Goal: Transaction & Acquisition: Purchase product/service

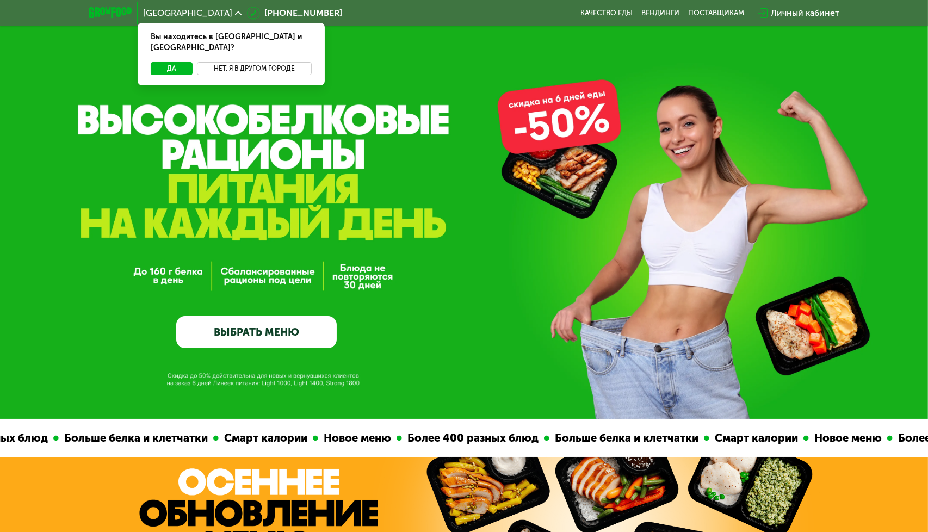
click at [230, 62] on button "Нет, я в другом городе" at bounding box center [254, 68] width 115 height 13
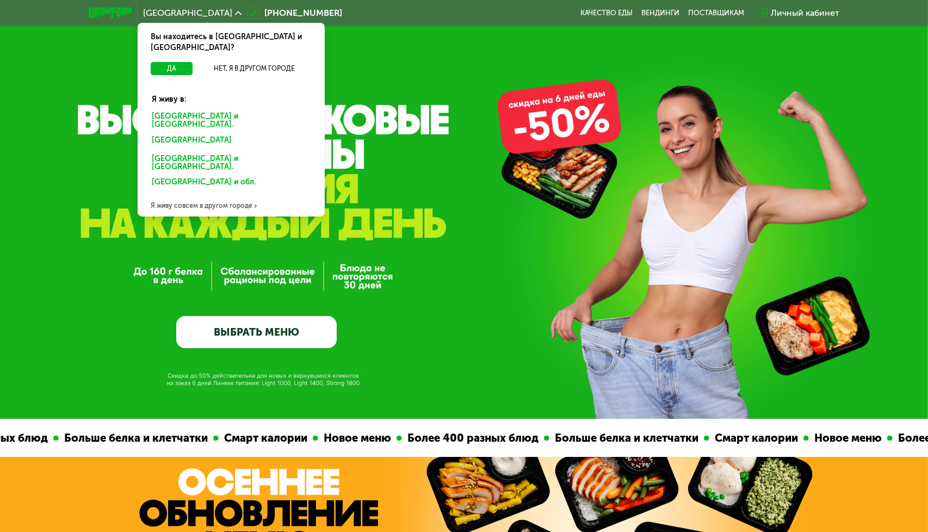
click at [200, 109] on div "[GEOGRAPHIC_DATA] и [GEOGRAPHIC_DATA]." at bounding box center [231, 120] width 174 height 23
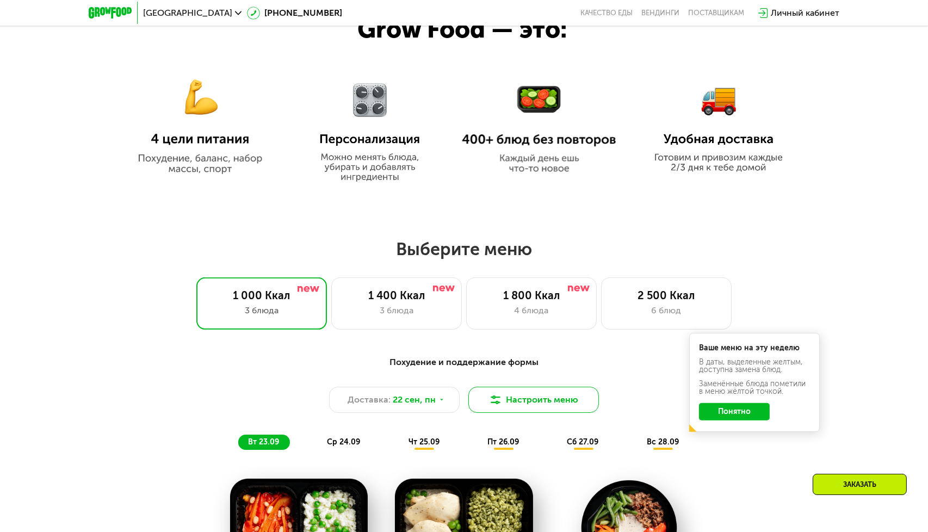
scroll to position [762, 0]
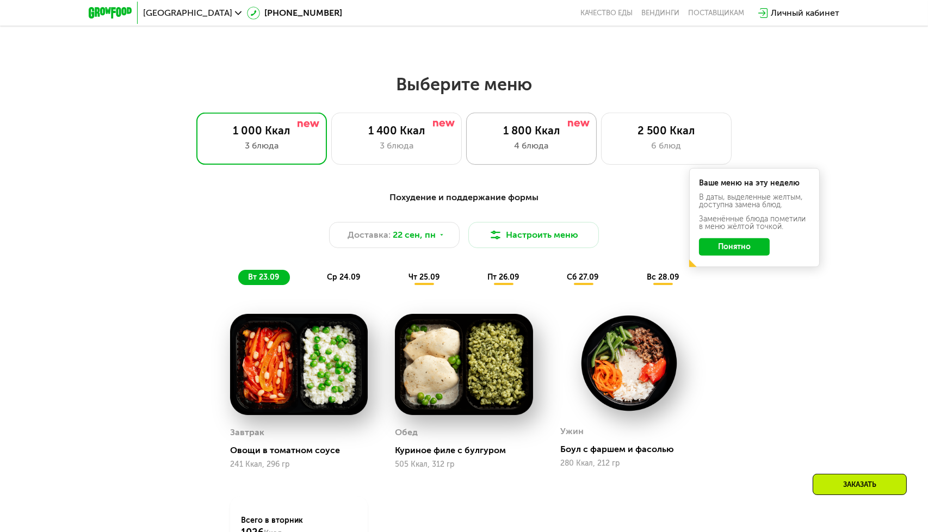
click at [531, 132] on div "1 800 Ккал" at bounding box center [532, 130] width 108 height 13
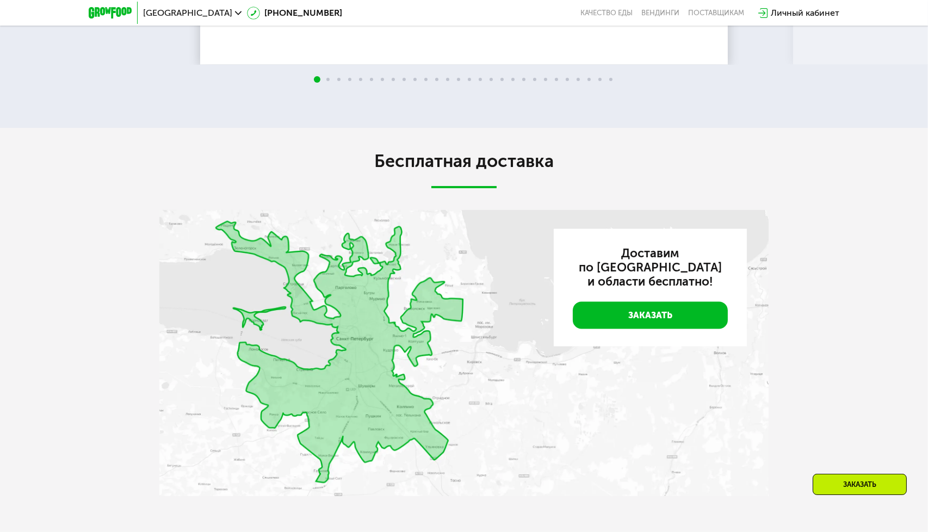
scroll to position [2557, 0]
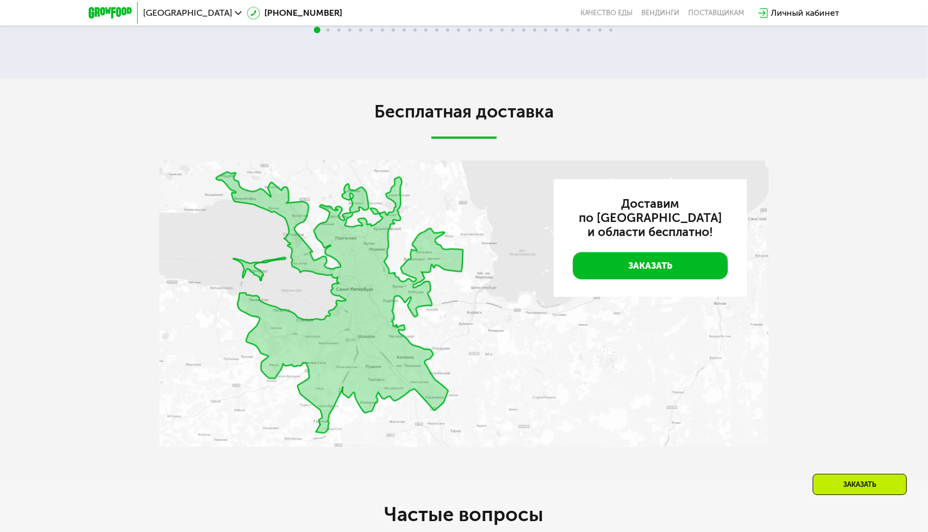
click at [401, 277] on img at bounding box center [463, 303] width 609 height 286
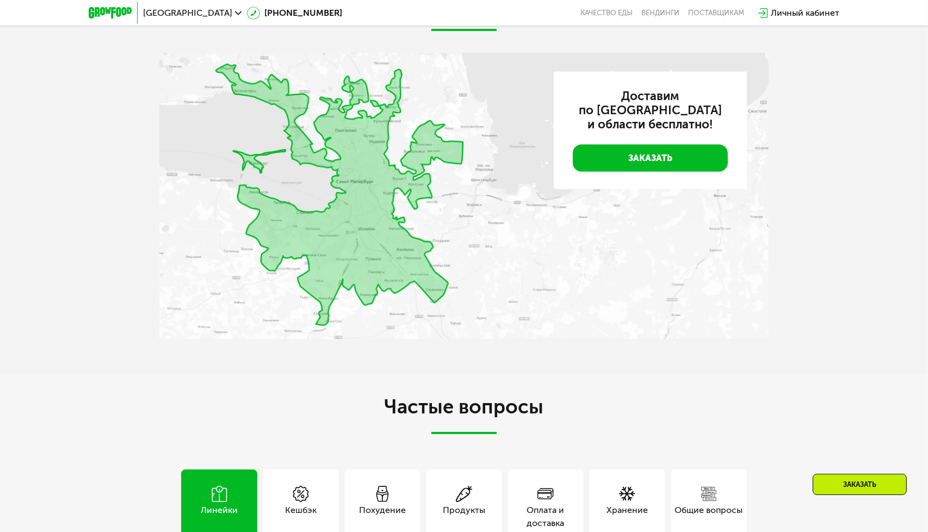
scroll to position [2666, 0]
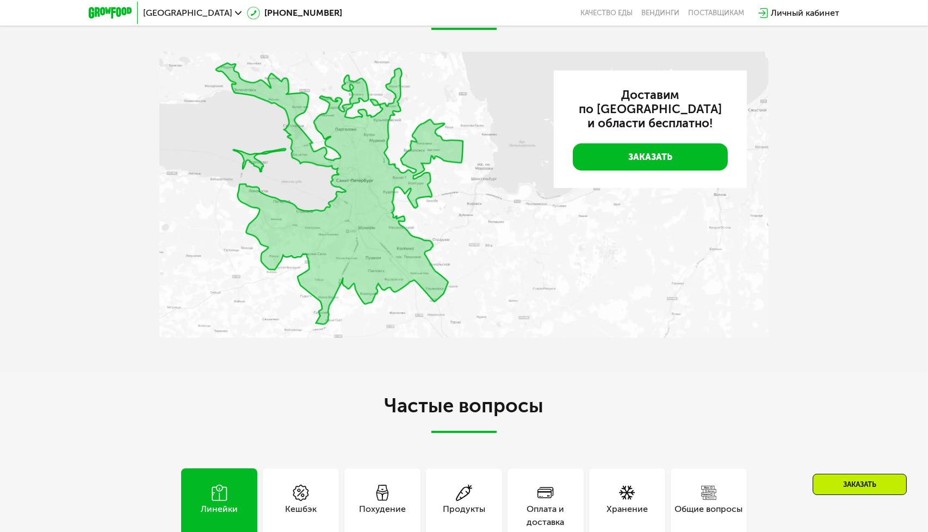
click at [876, 197] on div "Бесплатная доставка Доставим по Санкт‑Петербургу и области бесплатно! Заказать" at bounding box center [464, 171] width 928 height 403
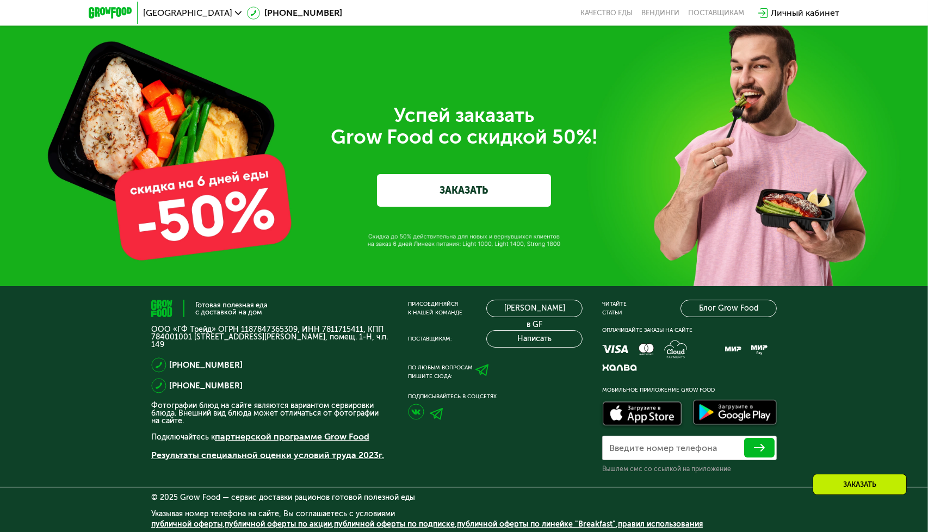
scroll to position [3617, 0]
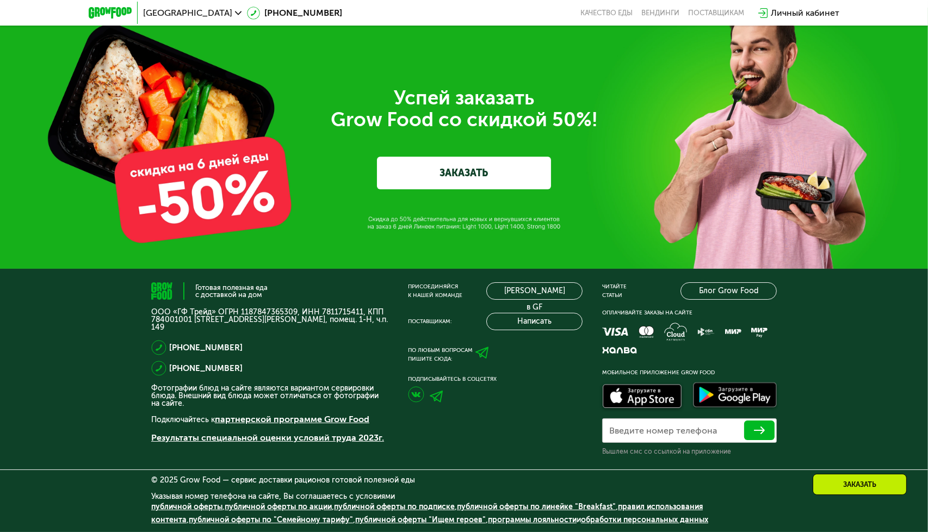
drag, startPoint x: 414, startPoint y: 480, endPoint x: 179, endPoint y: 481, distance: 235.0
click at [179, 481] on div "© 2025 Grow Food — сервис доставки рационов готовой полезной еды" at bounding box center [464, 481] width 626 height 8
copy div "Grow Food — сервис доставки рационов готовой полезной еды"
click at [857, 64] on div "Успей заказать  Grow Food со скидкой 50%! ЗАКАЗАТЬ" at bounding box center [464, 138] width 928 height 261
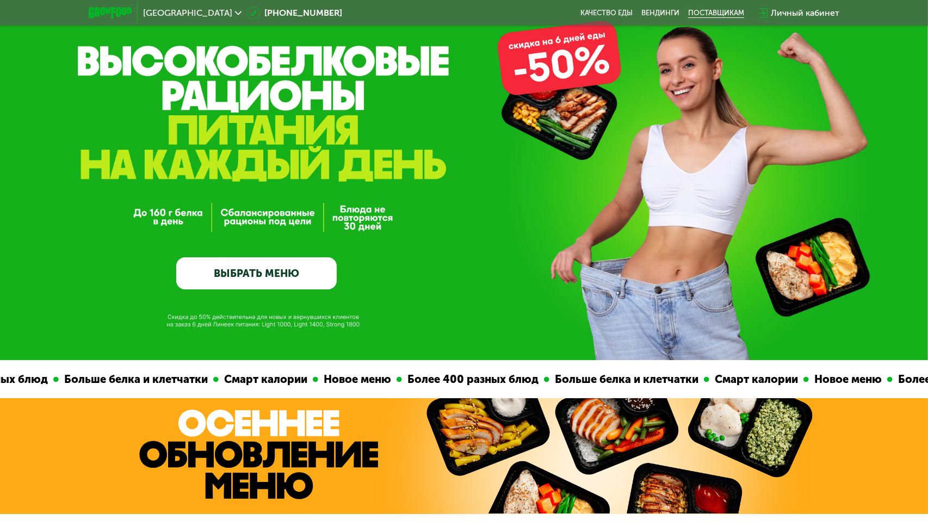
scroll to position [0, 0]
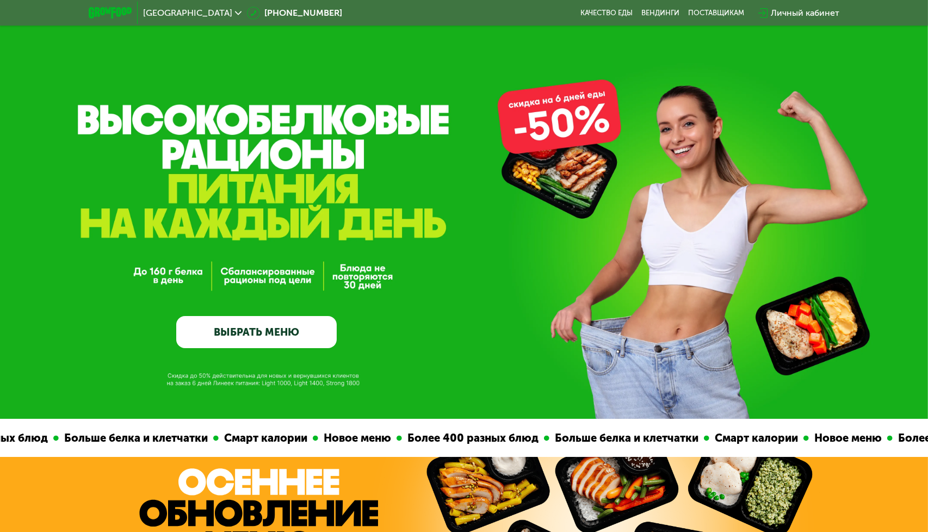
click at [321, 9] on div "Санкт-Петербург 8 (800) 555-21-78 Качество еды Вендинги поставщикам Личный каби…" at bounding box center [464, 13] width 762 height 24
drag, startPoint x: 328, startPoint y: 11, endPoint x: 318, endPoint y: 10, distance: 10.4
click at [318, 10] on div "Санкт-Петербург 8 (800) 555-21-78 Качество еды Вендинги поставщикам Личный каби…" at bounding box center [464, 13] width 762 height 24
copy link "[PHONE_NUMBER]"
click at [870, 105] on div "GrowFood — доставка правильного питания ВЫБРАТЬ МЕНЮ" at bounding box center [464, 209] width 928 height 419
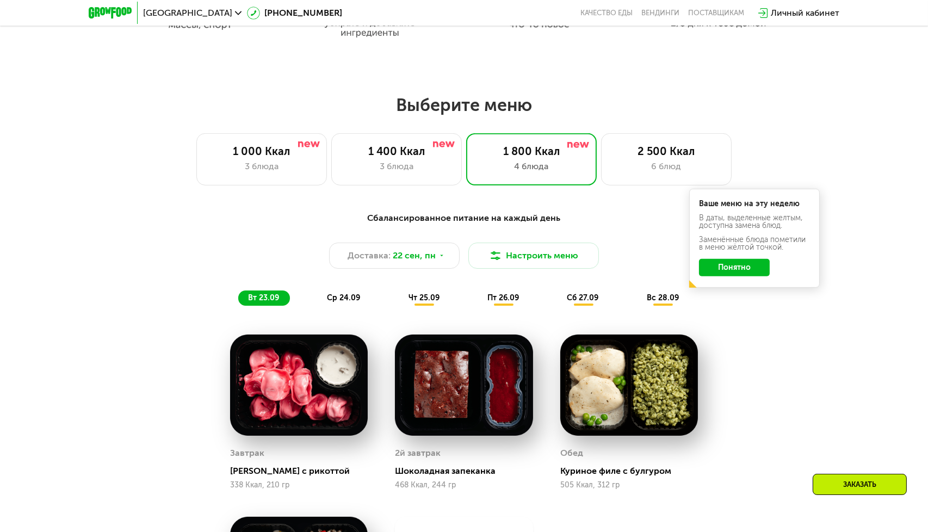
scroll to position [762, 0]
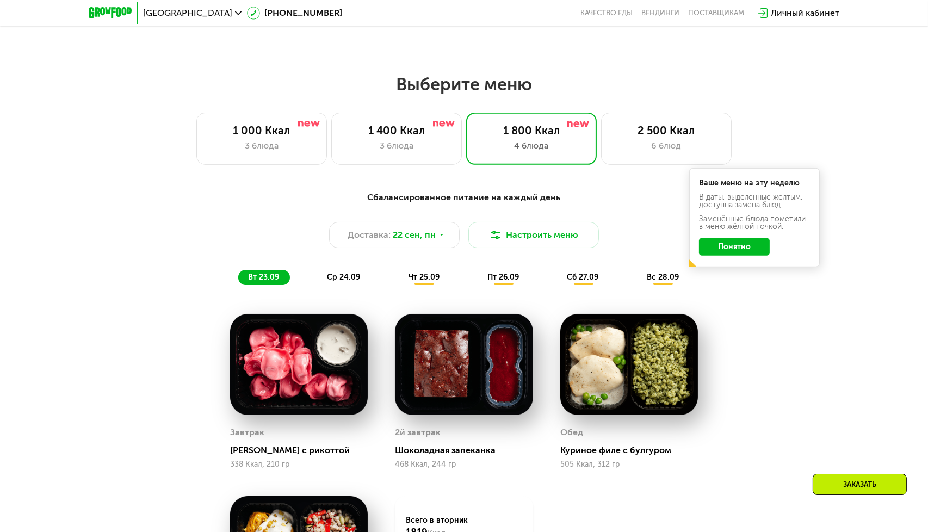
click at [744, 250] on button "Понятно" at bounding box center [734, 246] width 71 height 17
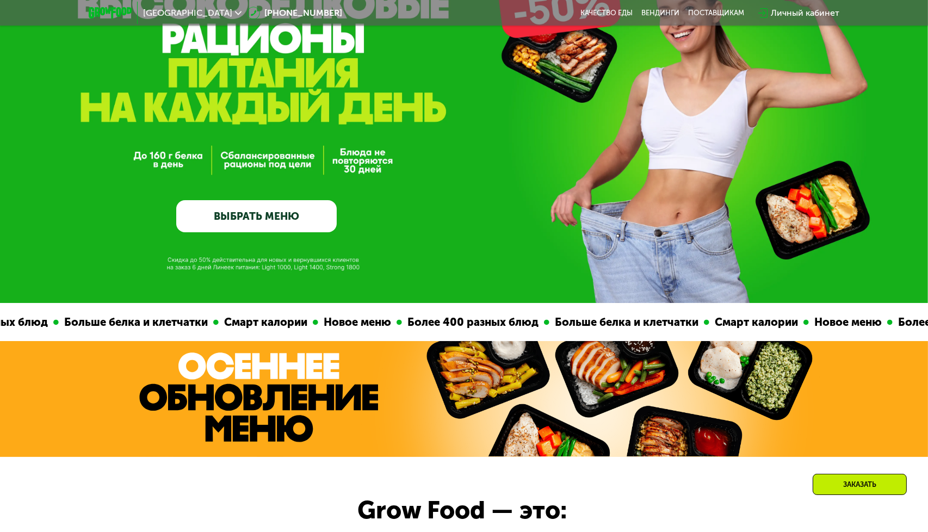
scroll to position [0, 0]
